Goal: Check status: Check status

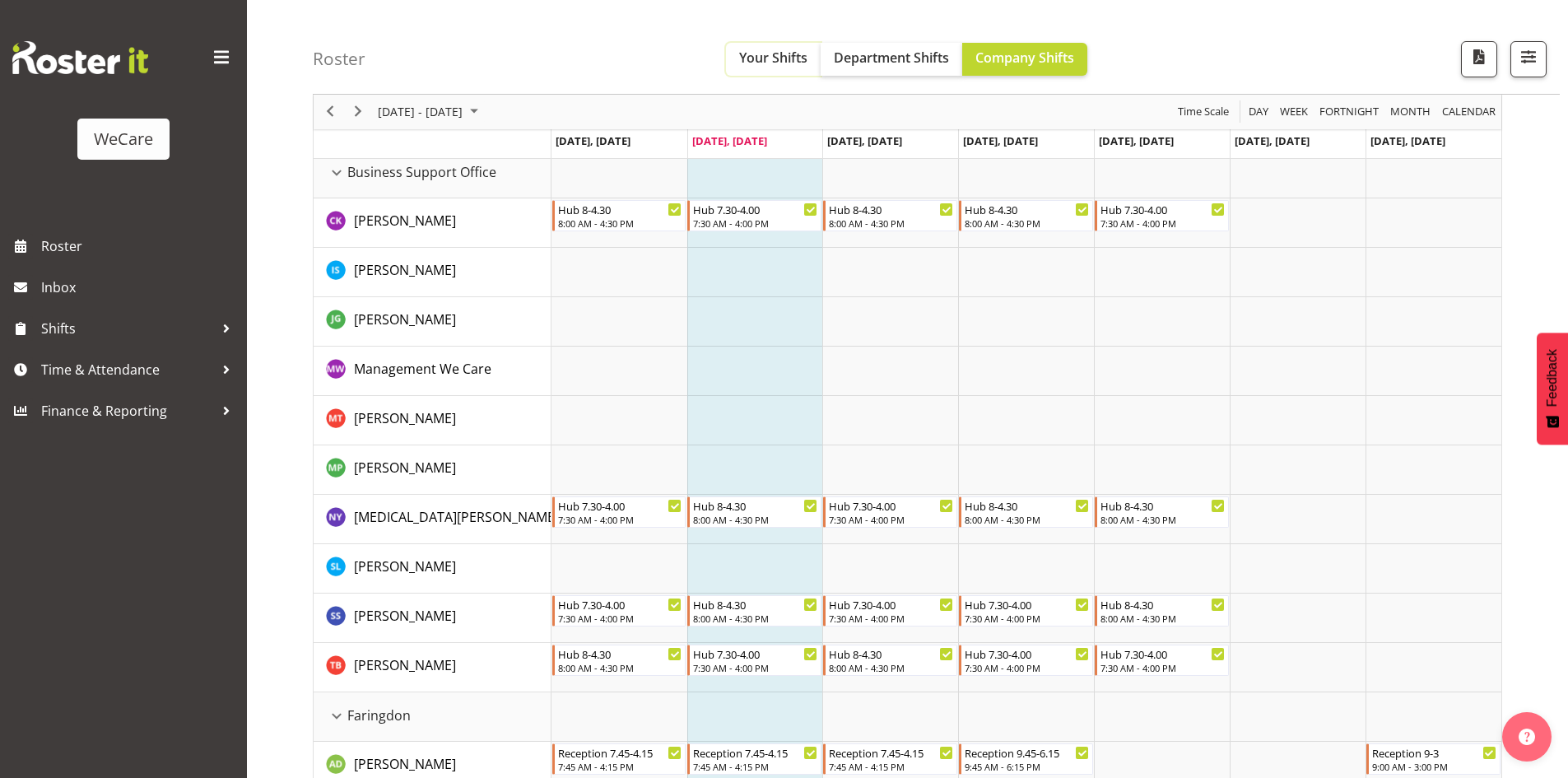
click at [770, 68] on button "Your Shifts" at bounding box center [773, 59] width 95 height 33
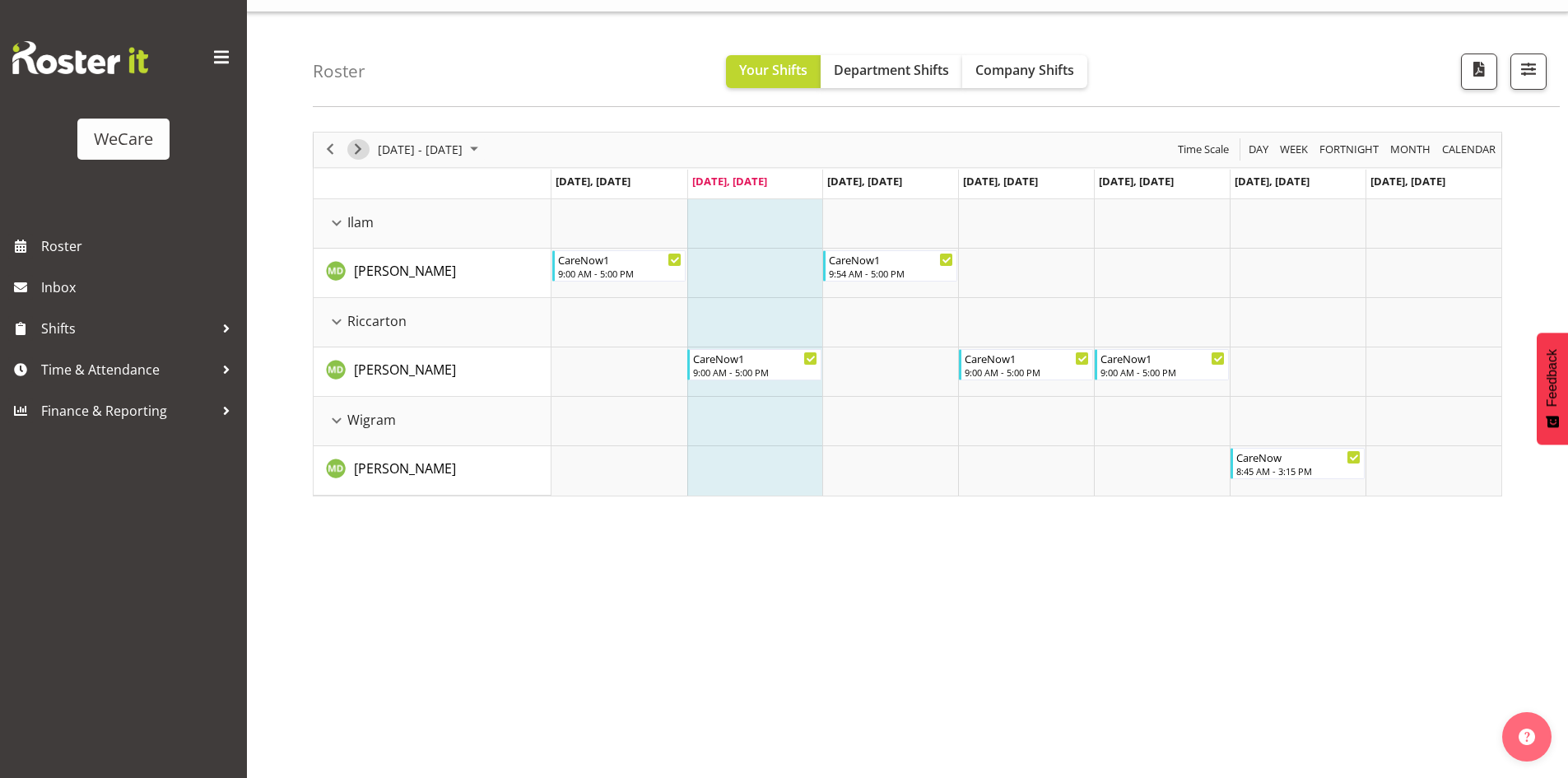
click at [368, 158] on div "next period" at bounding box center [357, 149] width 28 height 34
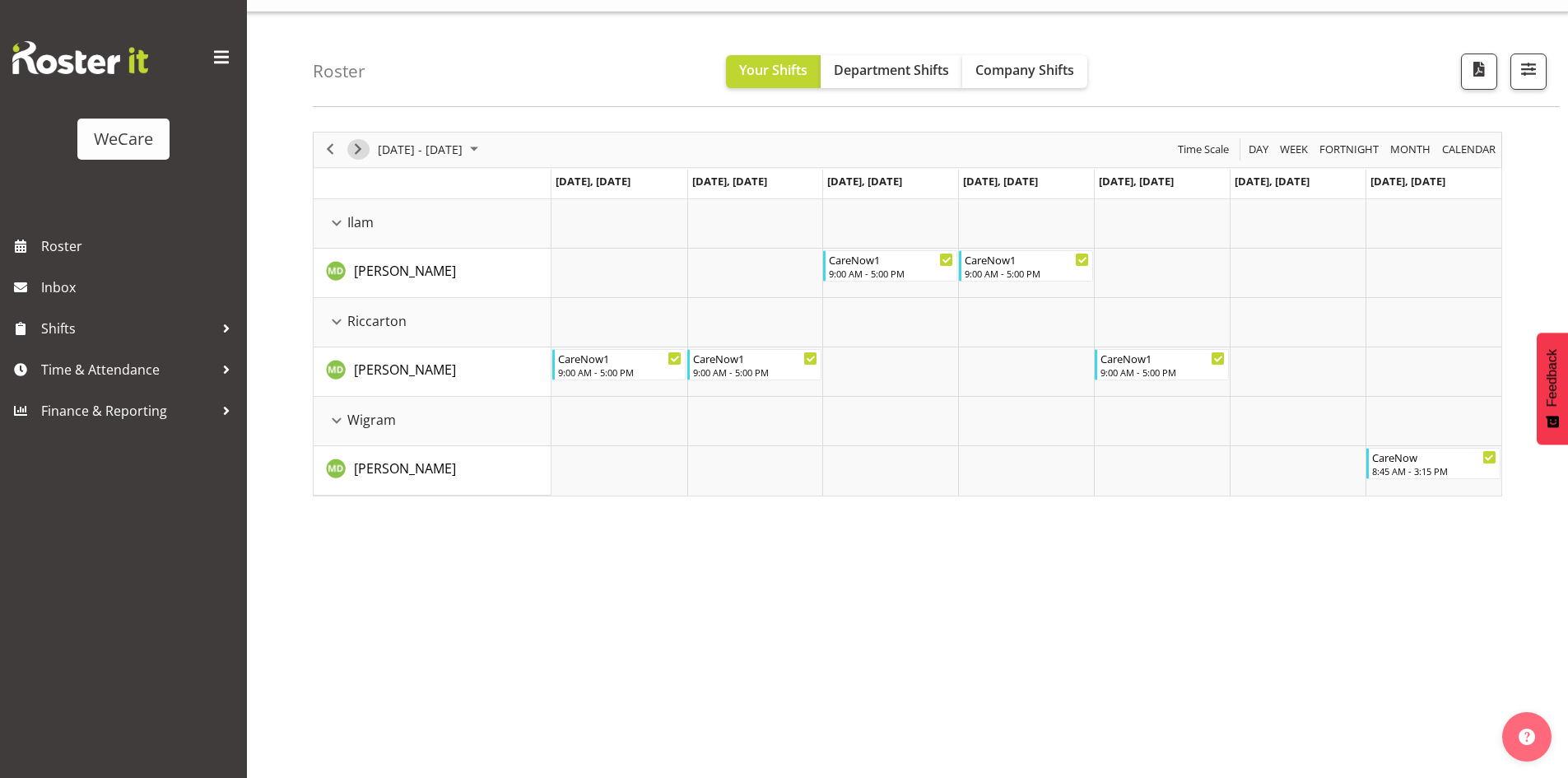
click at [360, 151] on span "Next" at bounding box center [358, 149] width 20 height 21
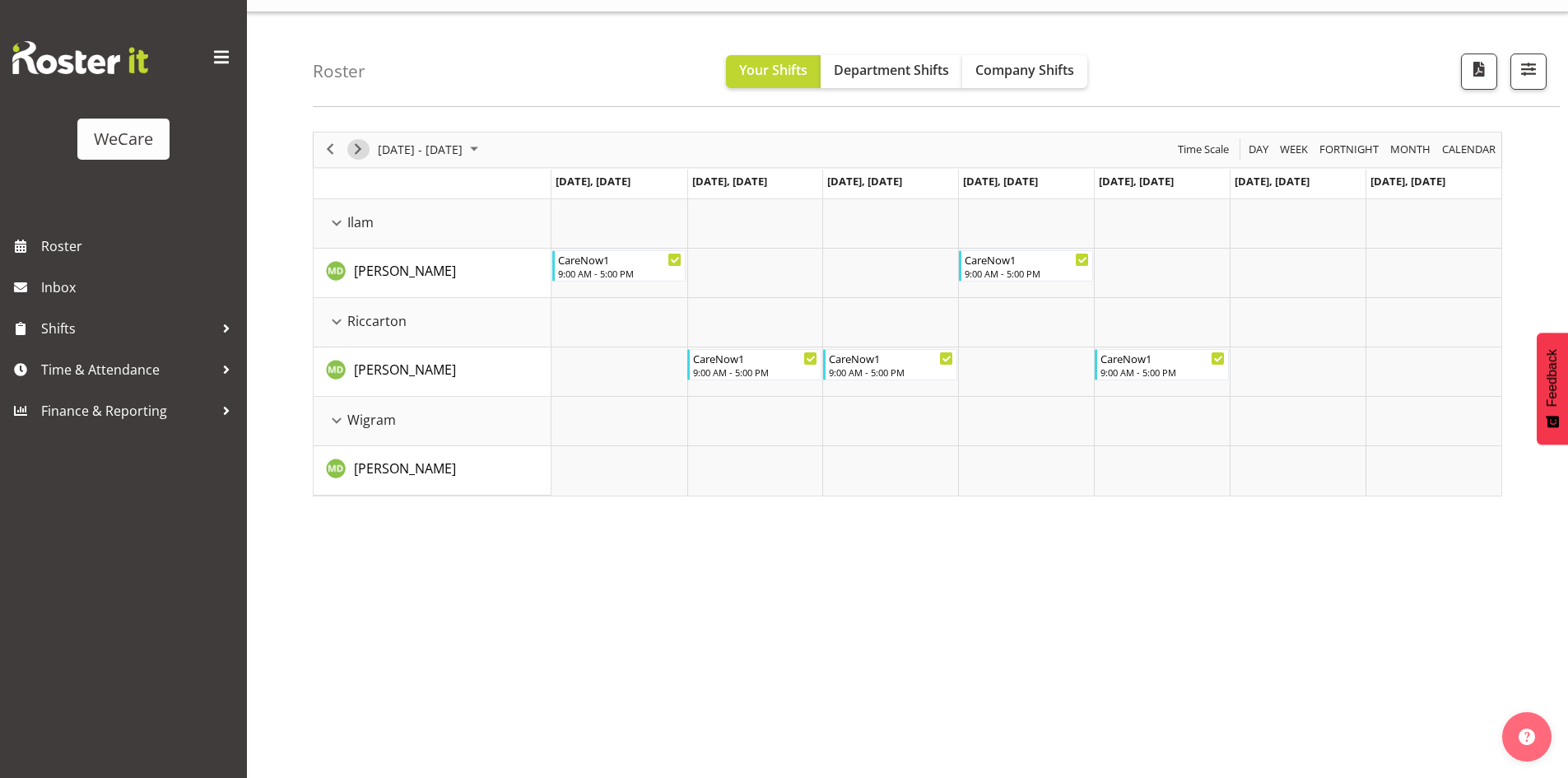
click at [360, 151] on span "Next" at bounding box center [358, 149] width 20 height 21
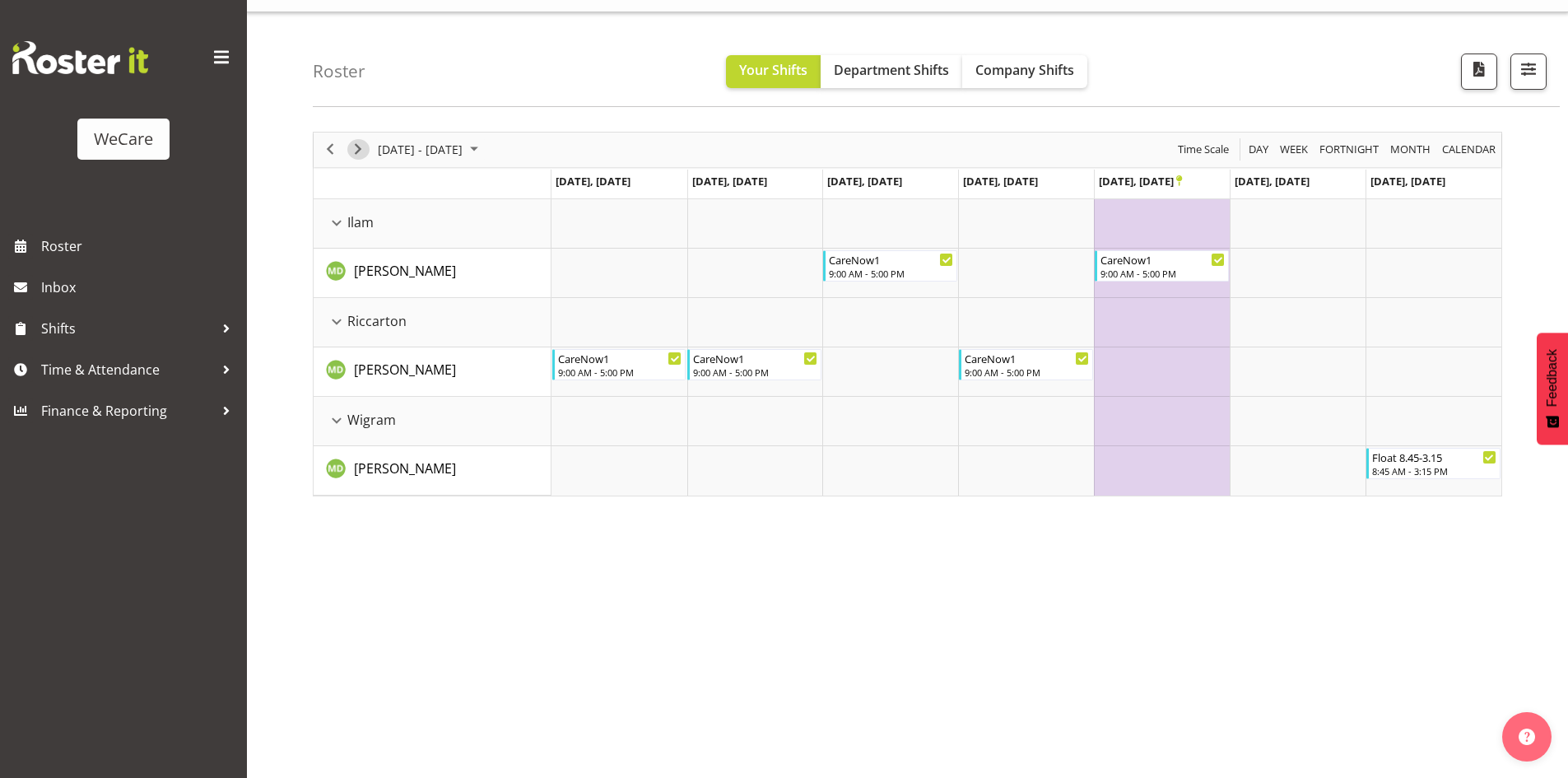
click at [360, 151] on span "Next" at bounding box center [358, 149] width 20 height 21
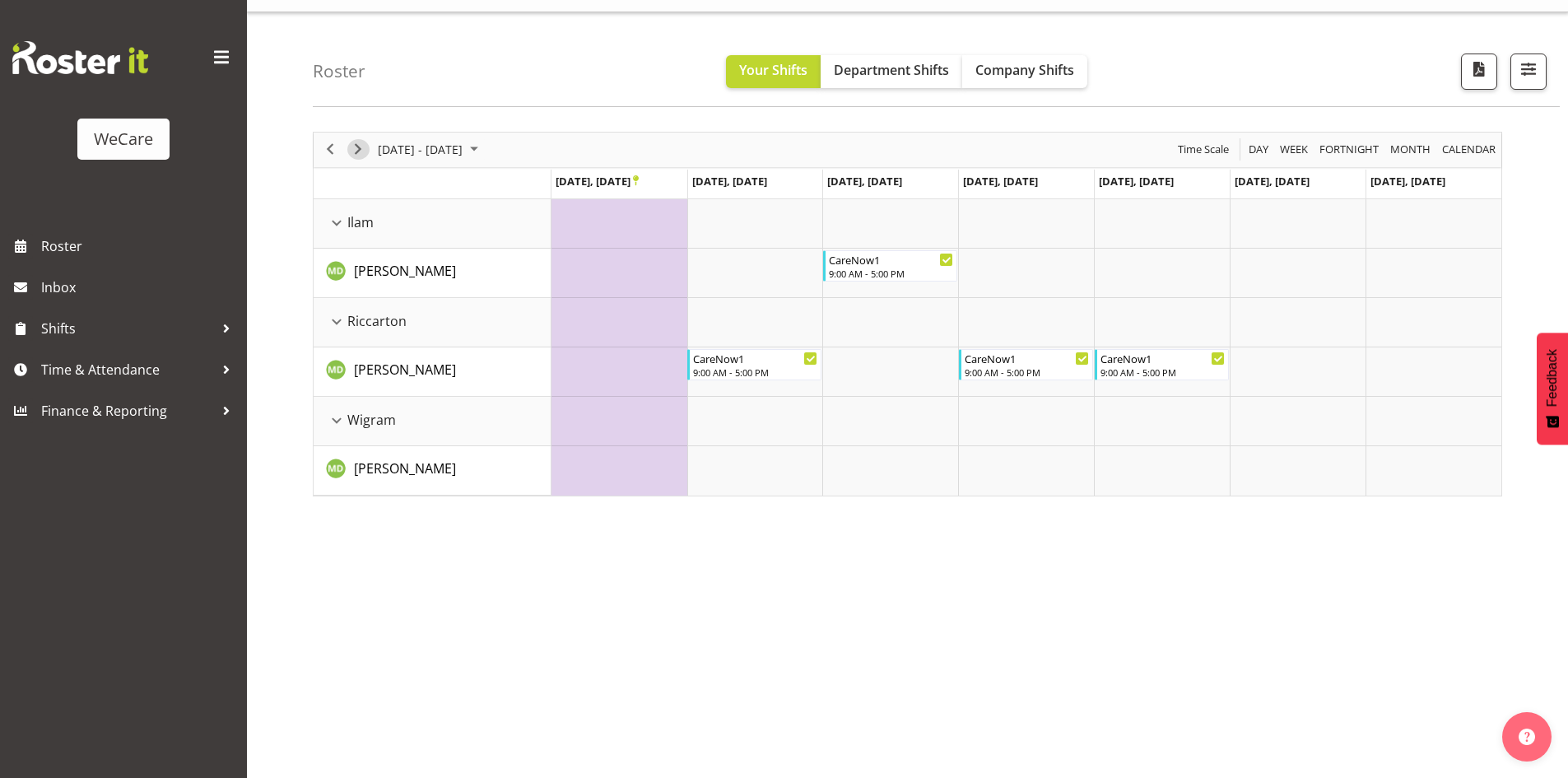
click at [360, 151] on span "Next" at bounding box center [358, 149] width 20 height 21
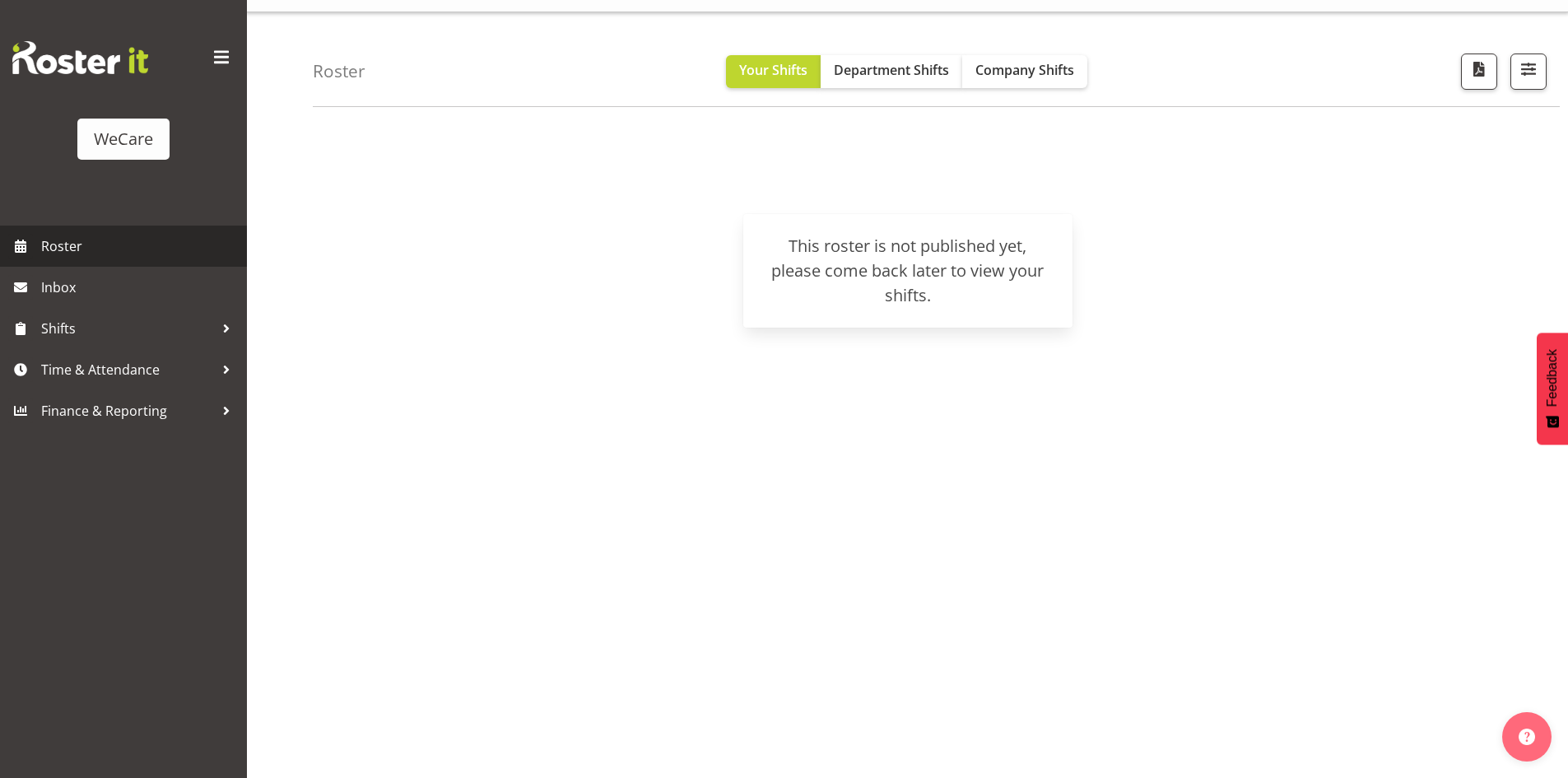
click at [47, 237] on span "Roster" at bounding box center [140, 246] width 198 height 24
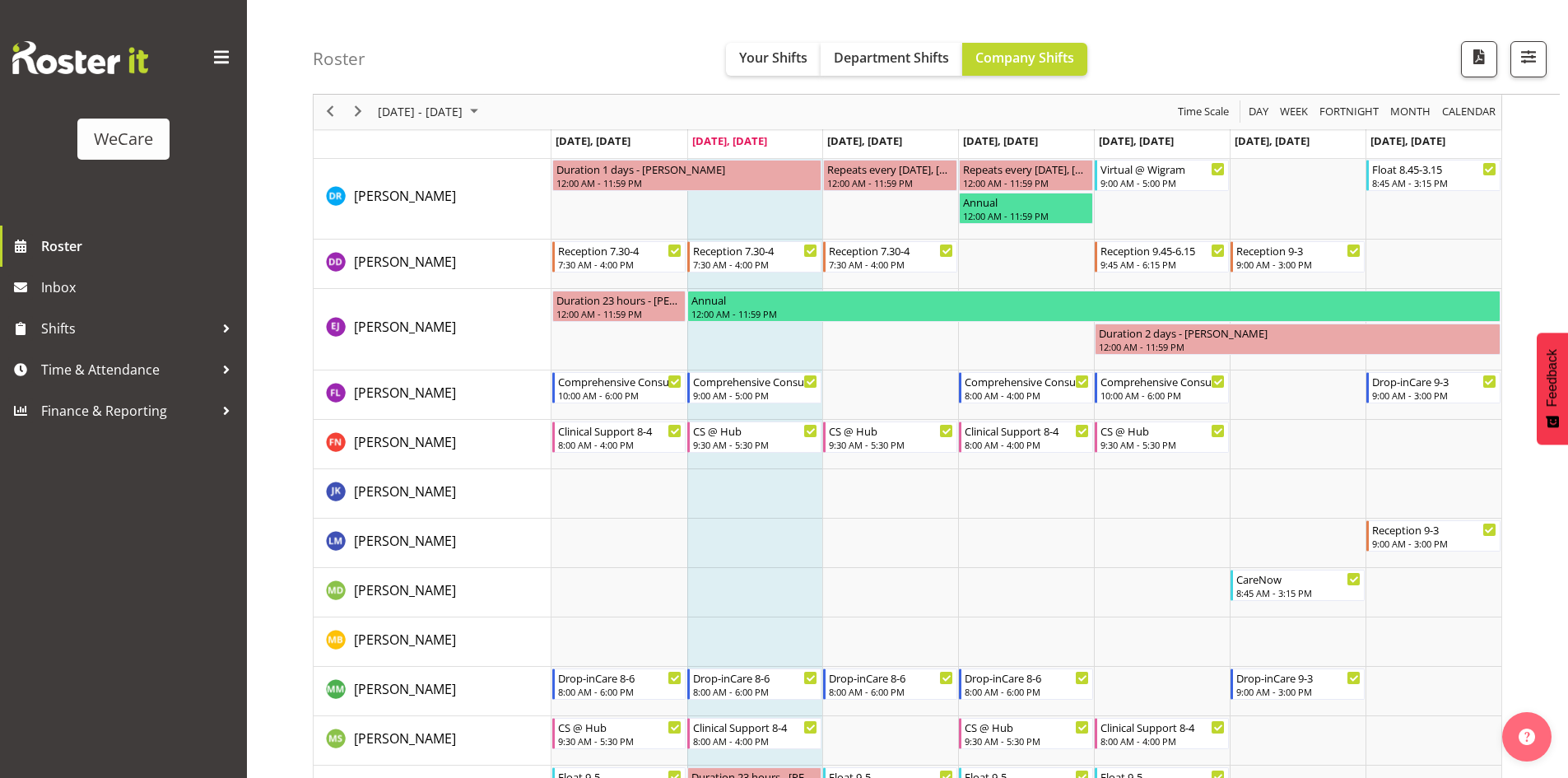
scroll to position [4135, 0]
